Goal: Check status: Check status

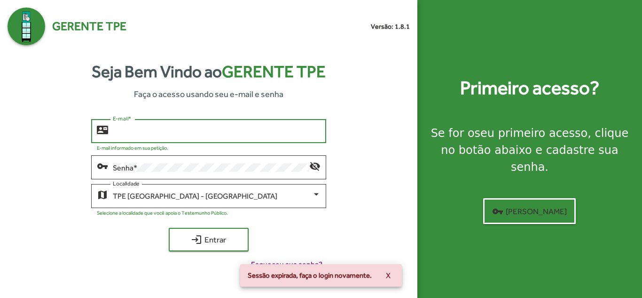
click at [198, 135] on input "E-mail *" at bounding box center [216, 131] width 207 height 8
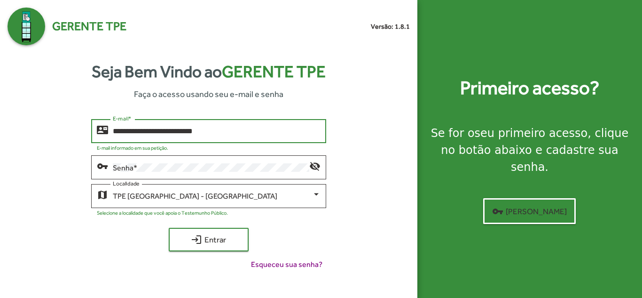
type input "**********"
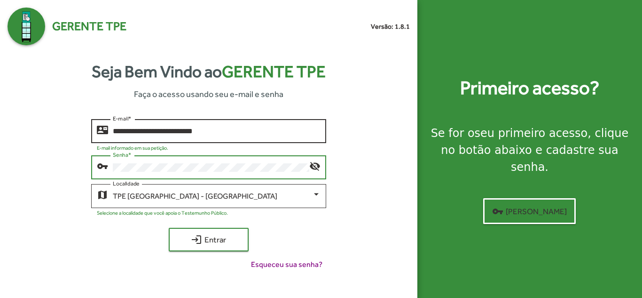
click at [169, 228] on button "login Entrar" at bounding box center [209, 240] width 80 height 24
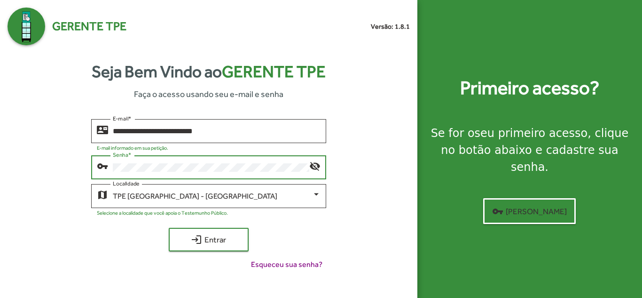
click at [169, 228] on button "login Entrar" at bounding box center [209, 240] width 80 height 24
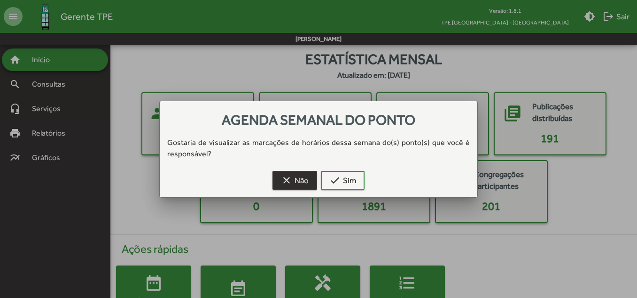
click at [293, 172] on span "clear Não" at bounding box center [295, 180] width 28 height 17
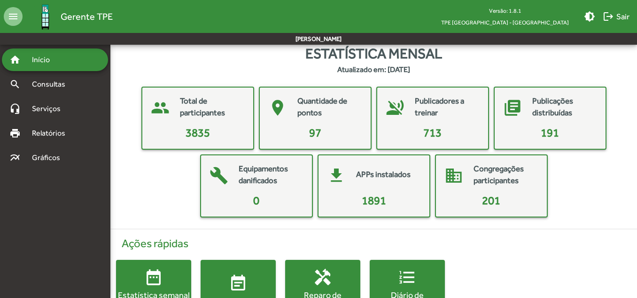
scroll to position [47, 0]
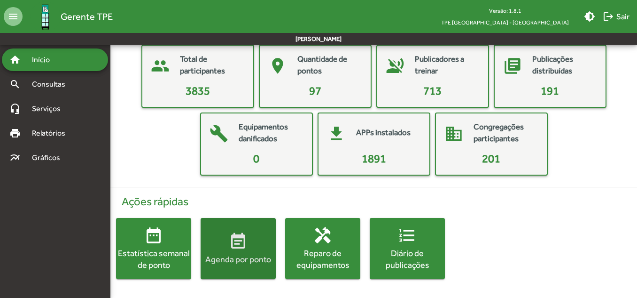
click at [240, 250] on mat-icon "event_note" at bounding box center [238, 241] width 19 height 19
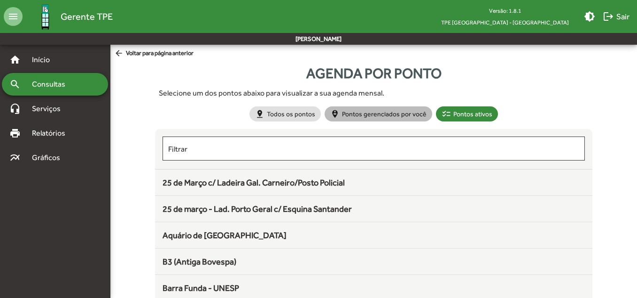
click at [371, 115] on mat-chip "person_pin_circle Pontos gerenciados por você" at bounding box center [379, 113] width 108 height 15
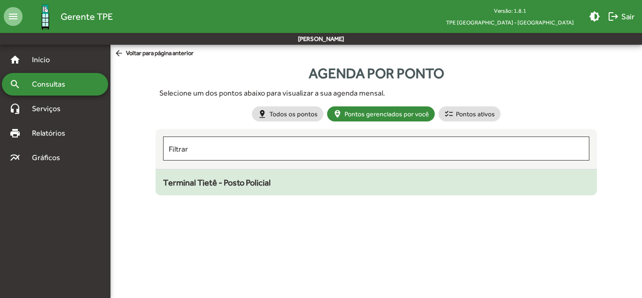
click at [283, 181] on div "Terminal Tietê - Posto Policial" at bounding box center [376, 182] width 426 height 13
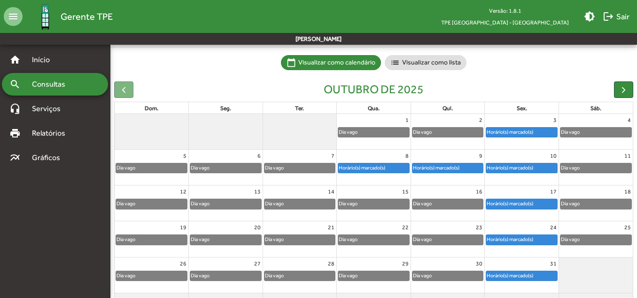
scroll to position [61, 0]
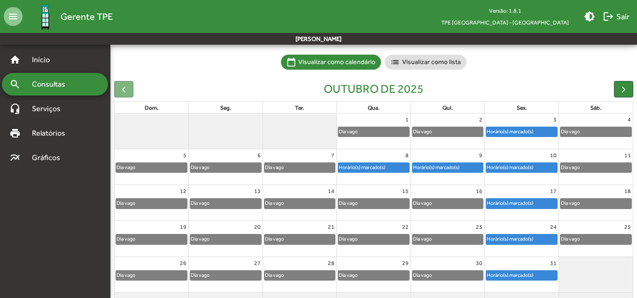
click at [380, 166] on div "Horário(s) marcado(s)" at bounding box center [361, 167] width 47 height 9
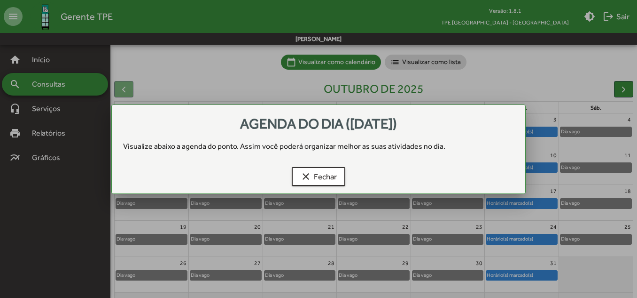
scroll to position [0, 0]
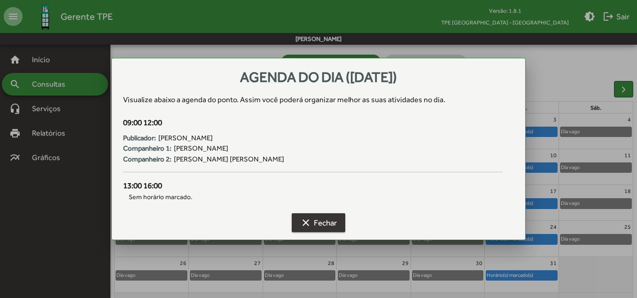
click at [311, 223] on mat-icon "clear" at bounding box center [305, 222] width 11 height 11
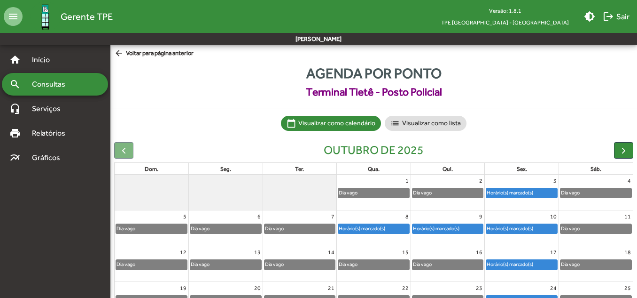
scroll to position [61, 0]
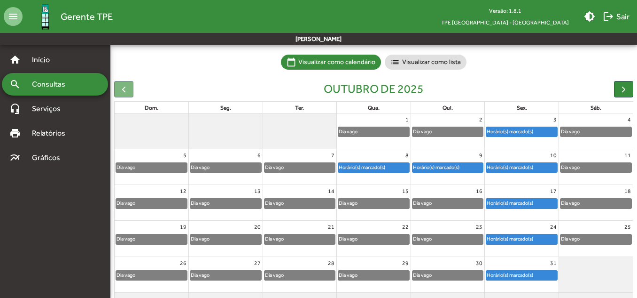
click at [438, 166] on div "Horário(s) marcado(s)" at bounding box center [436, 167] width 47 height 9
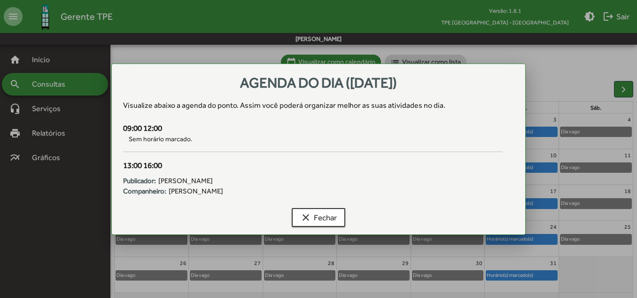
scroll to position [0, 0]
click at [312, 217] on span "clear Fechar" at bounding box center [318, 217] width 37 height 17
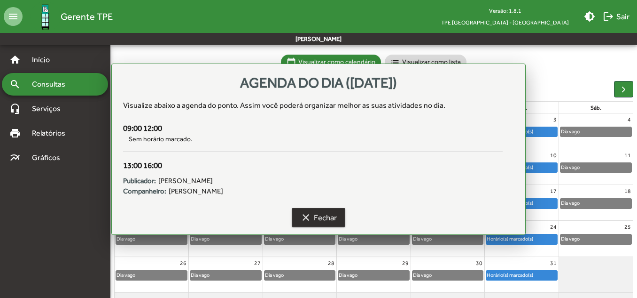
scroll to position [61, 0]
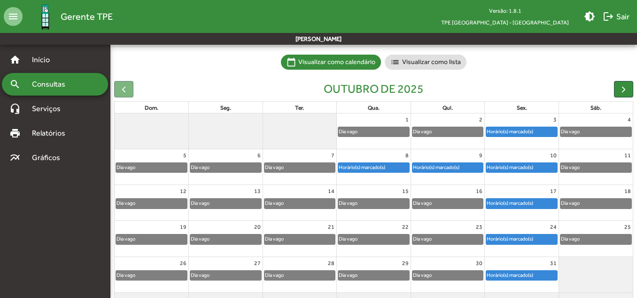
click at [512, 166] on div "Horário(s) marcado(s)" at bounding box center [510, 167] width 47 height 9
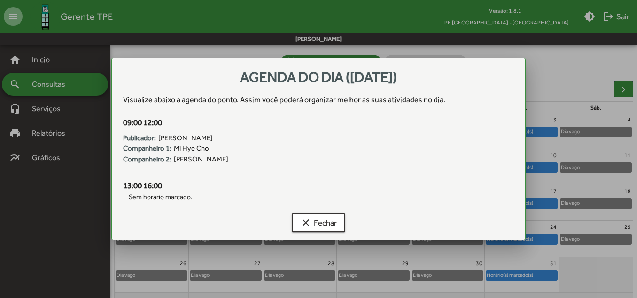
scroll to position [0, 0]
click at [306, 219] on mat-icon "clear" at bounding box center [305, 222] width 11 height 11
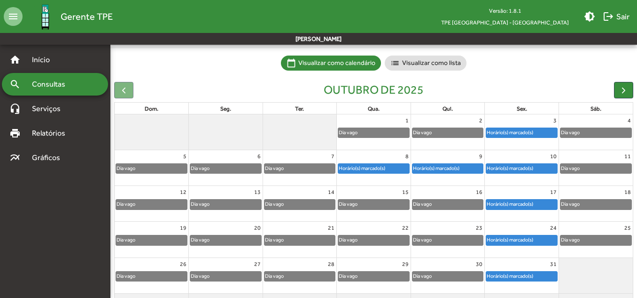
scroll to position [61, 0]
